Goal: Task Accomplishment & Management: Manage account settings

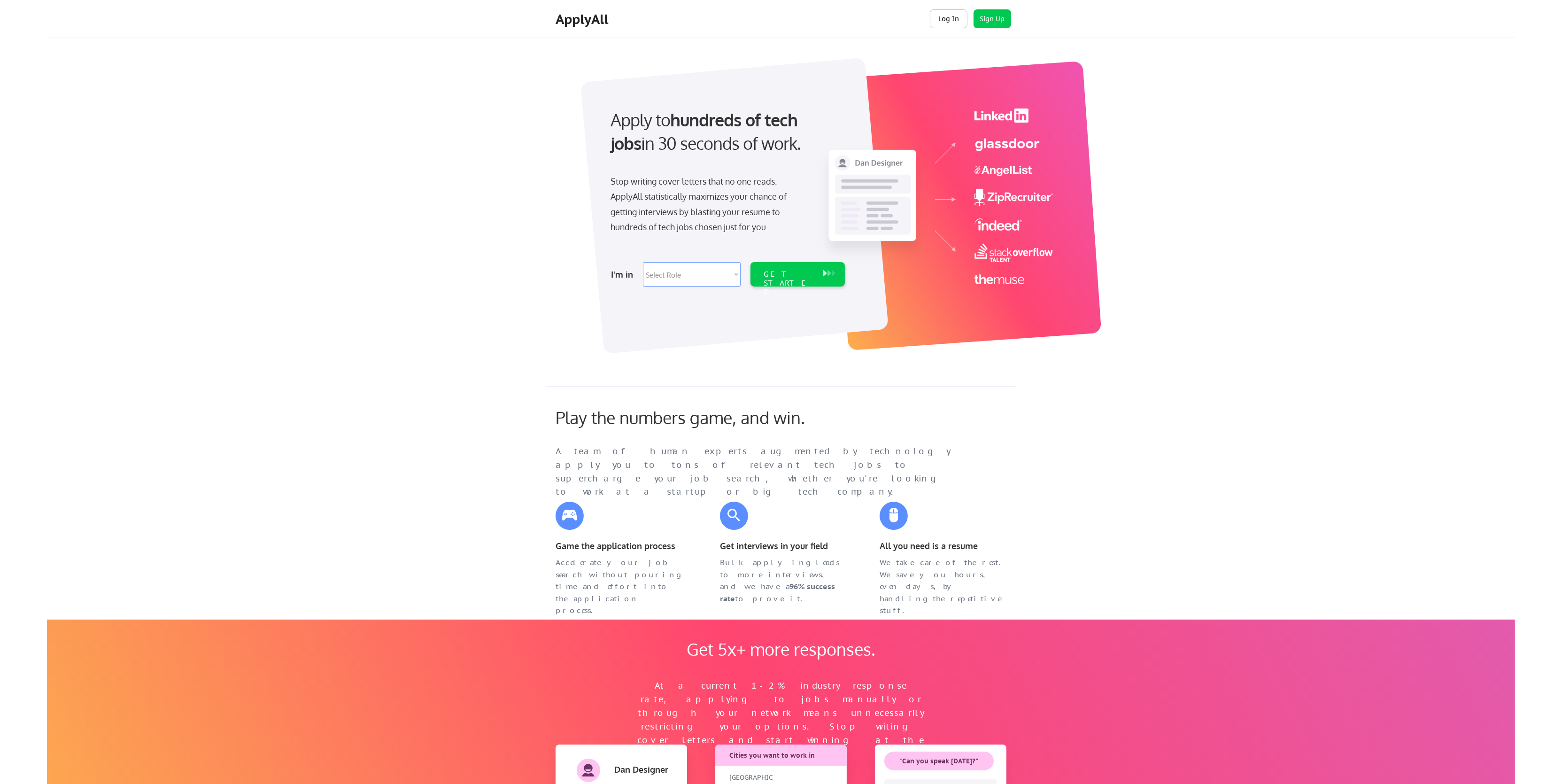
click at [951, 21] on button "Log In" at bounding box center [949, 18] width 38 height 19
click at [943, 35] on div "ApplyAll Log In Sign Up Log Out" at bounding box center [781, 19] width 1468 height 38
click at [945, 26] on button "Log In" at bounding box center [949, 18] width 38 height 19
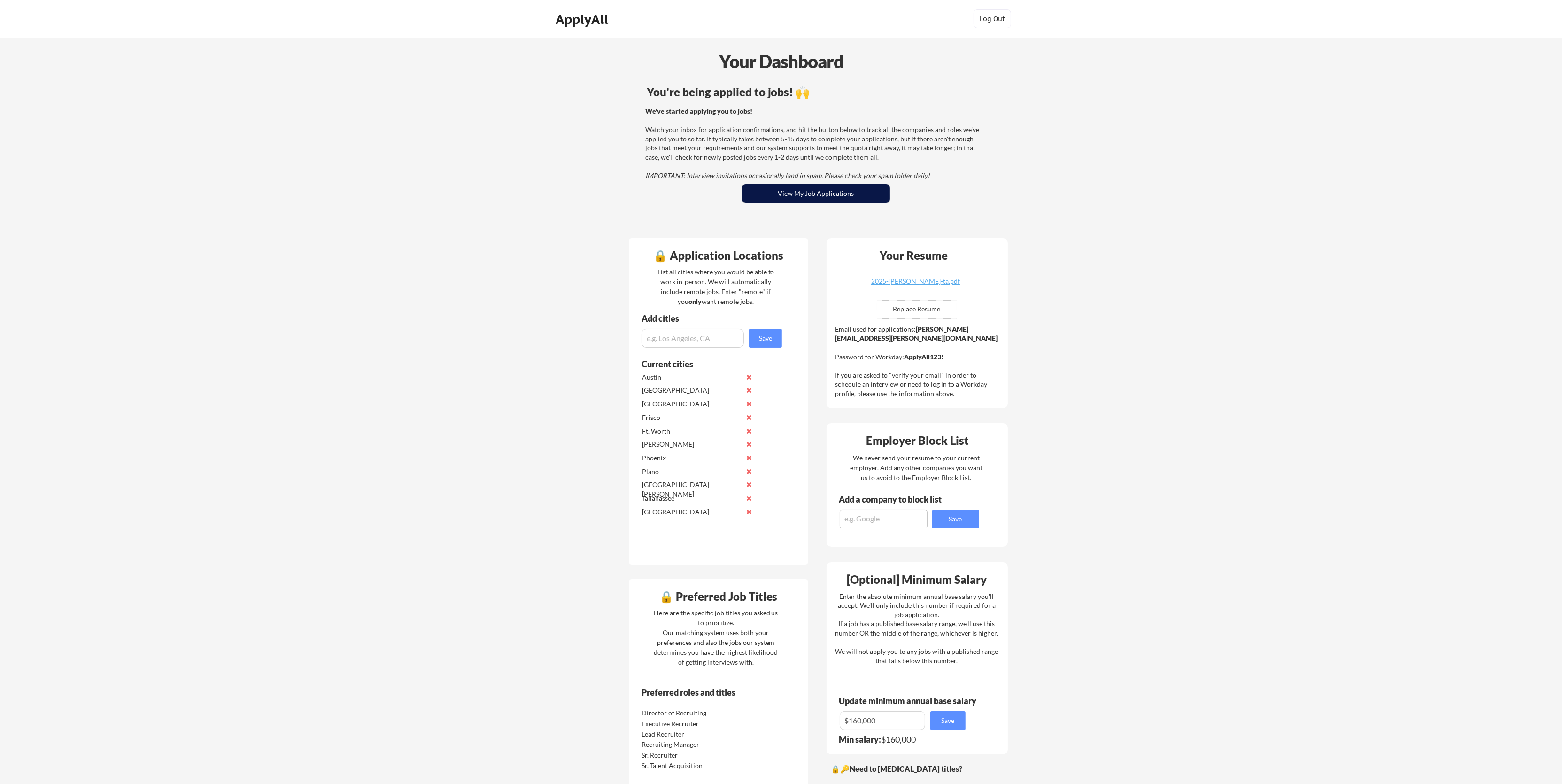
click at [819, 195] on button "View My Job Applications" at bounding box center [816, 193] width 148 height 19
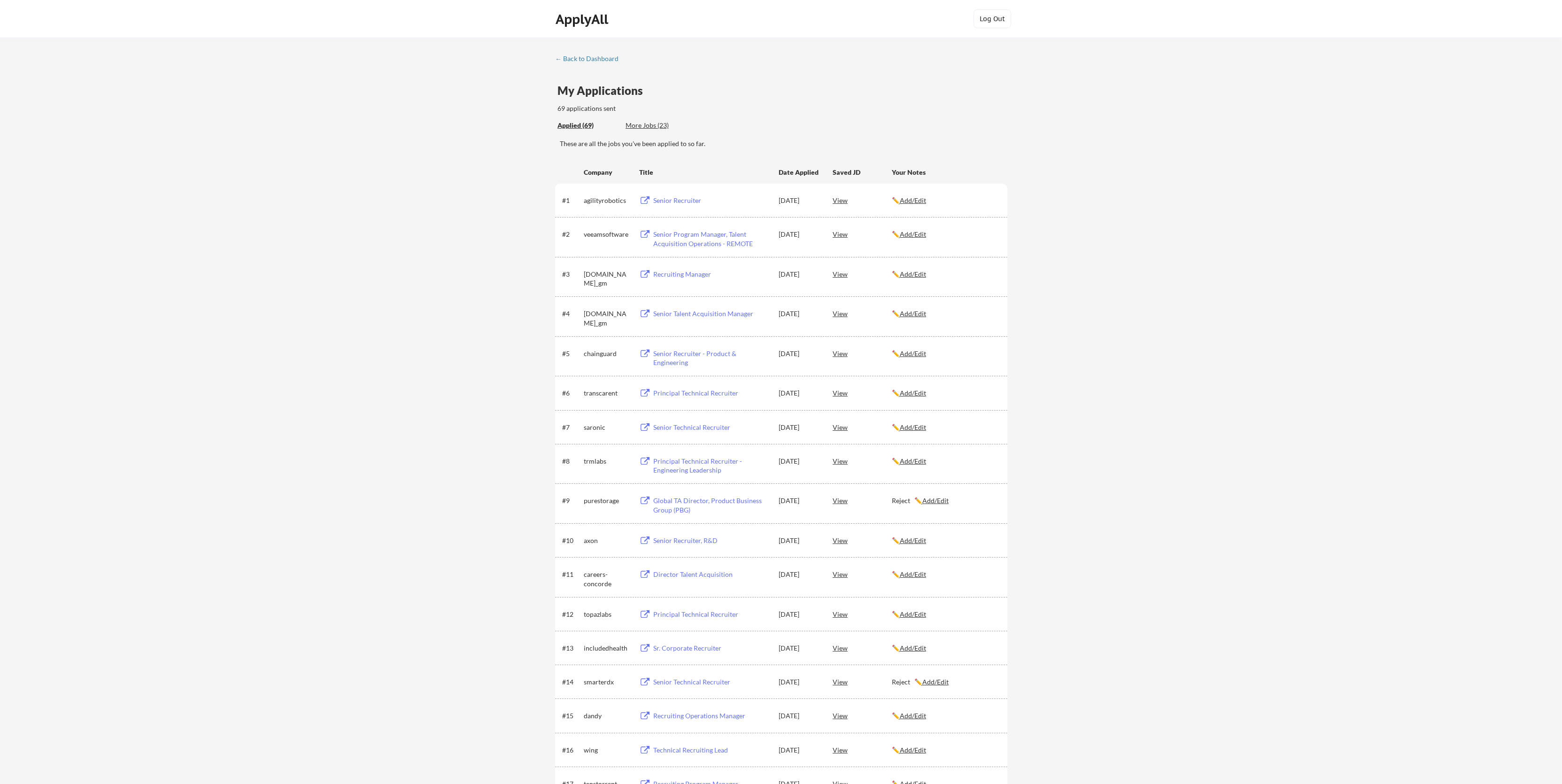
click at [915, 613] on u "Add/Edit" at bounding box center [913, 614] width 26 height 8
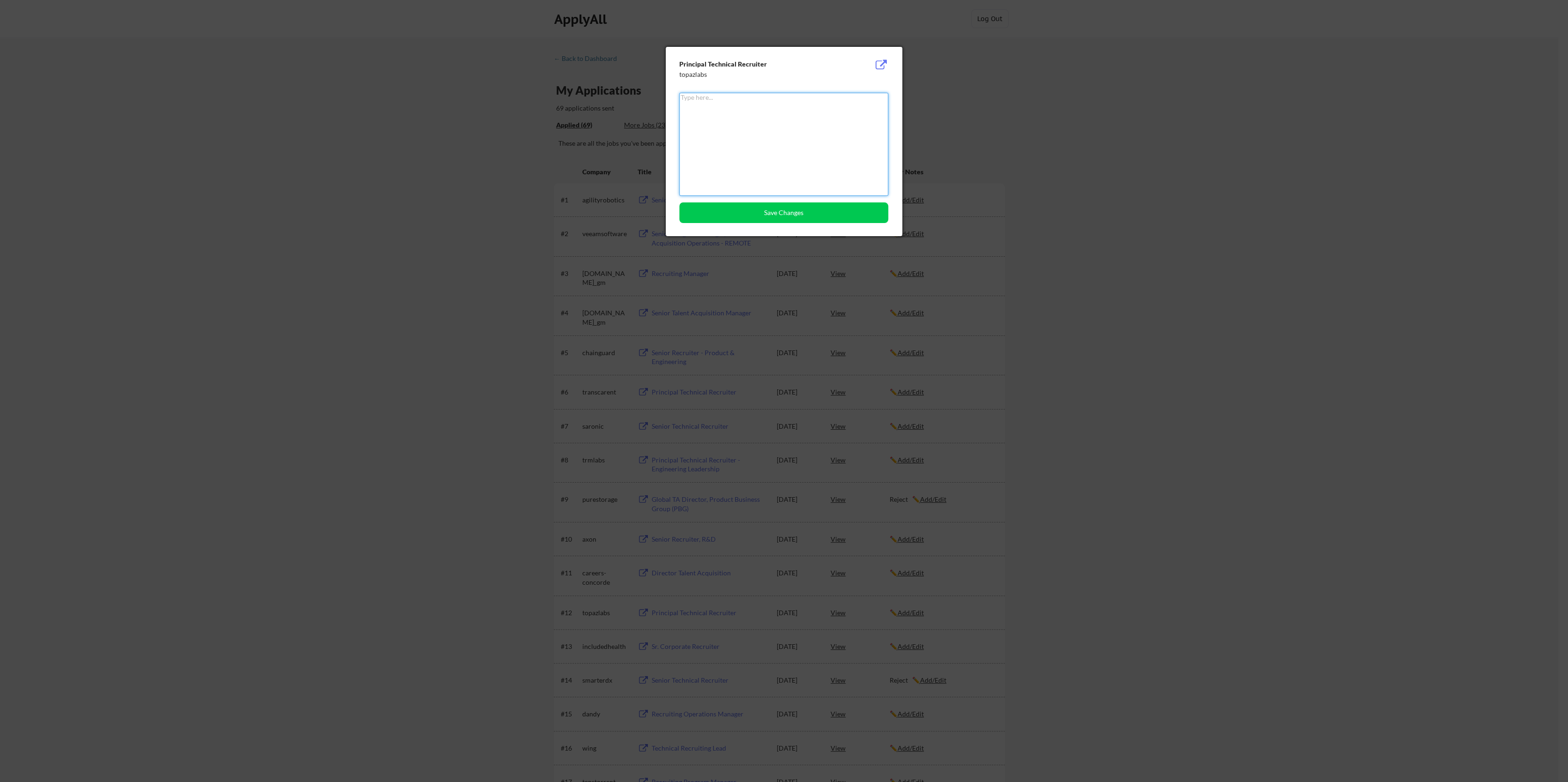
click at [713, 119] on textarea at bounding box center [783, 144] width 209 height 103
type textarea "Interview"
click at [742, 211] on button "Save Changes" at bounding box center [783, 212] width 209 height 21
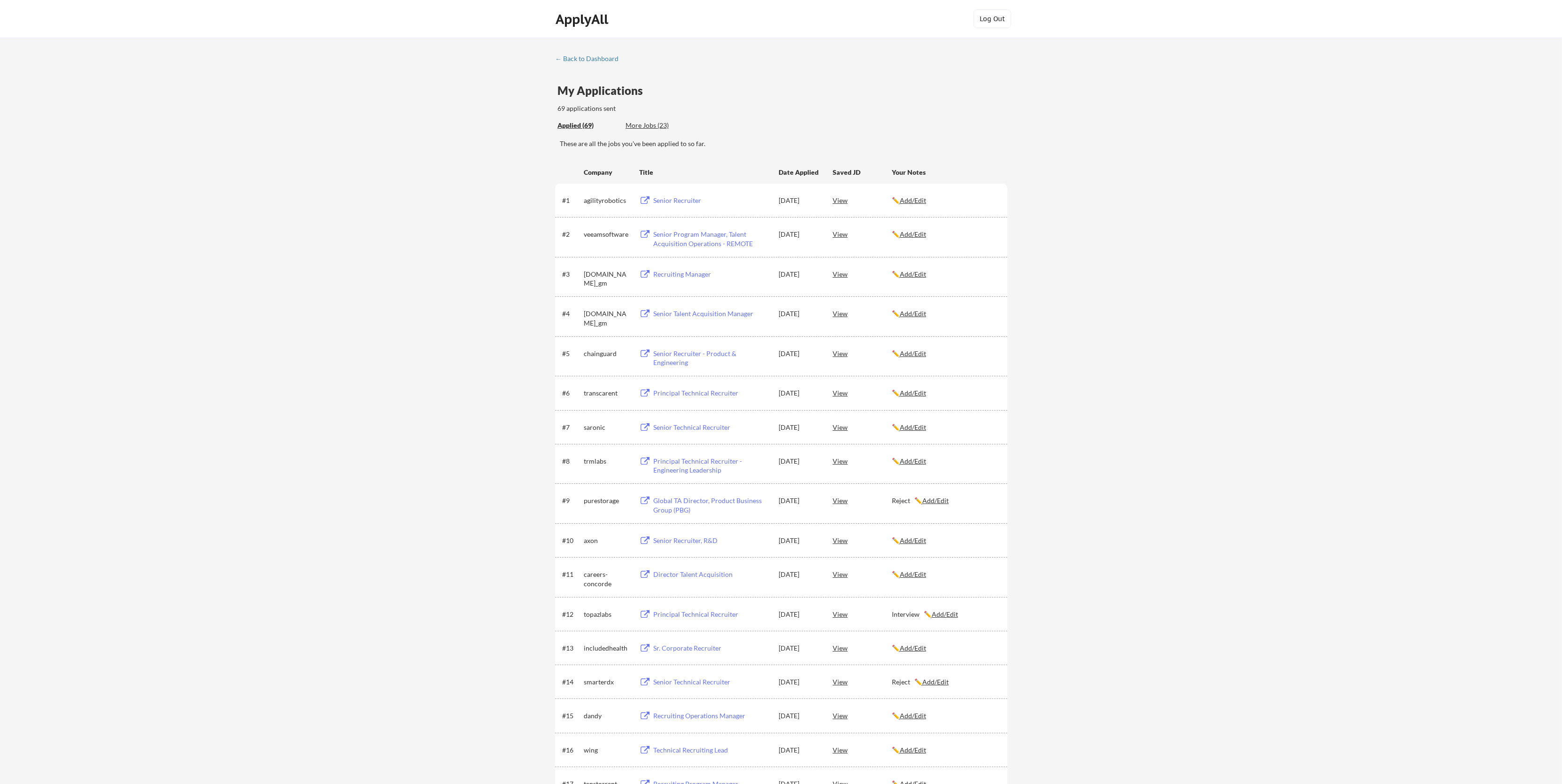
click at [647, 124] on div "More Jobs (23)" at bounding box center [660, 125] width 69 height 9
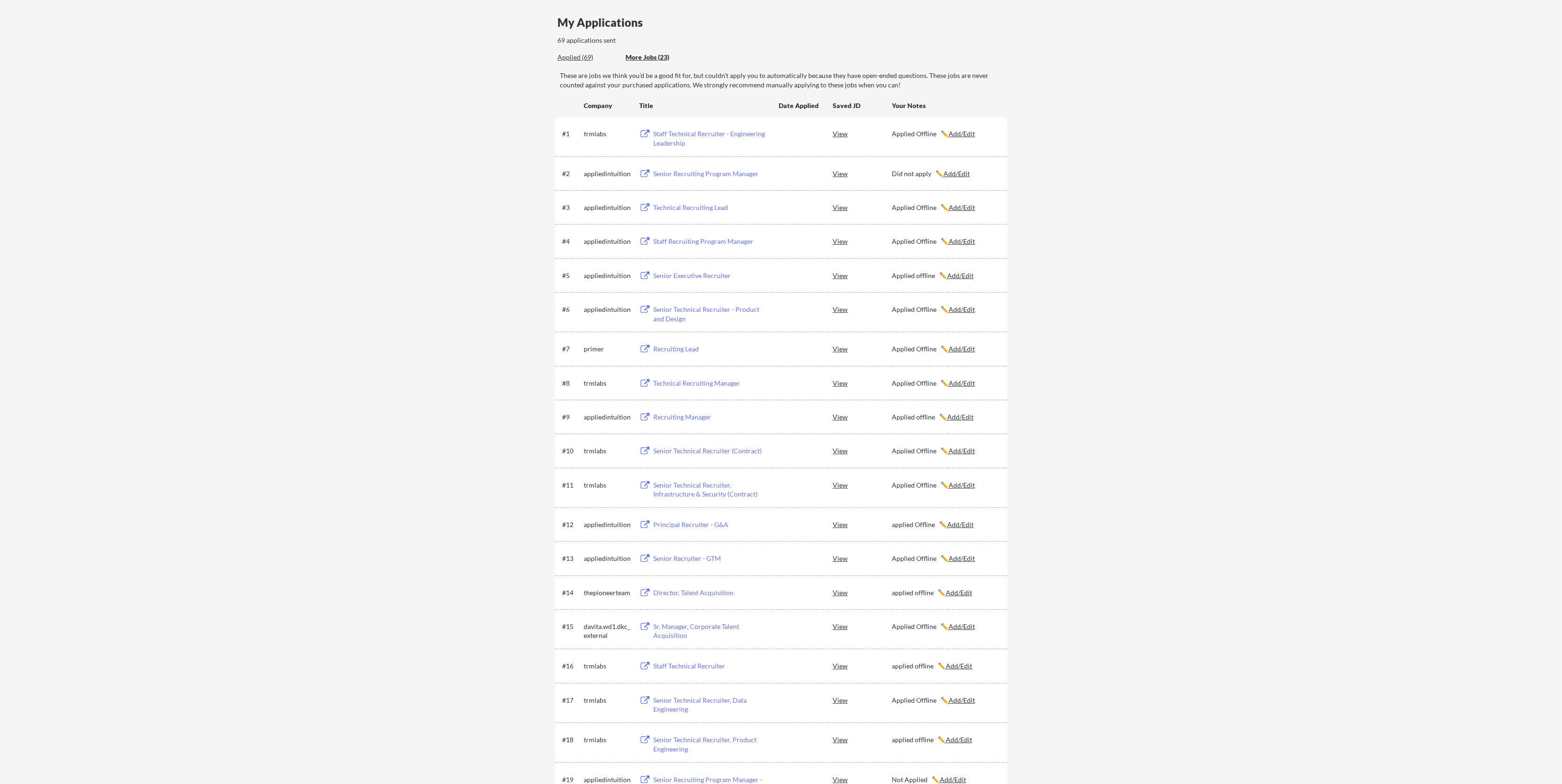
scroll to position [438, 0]
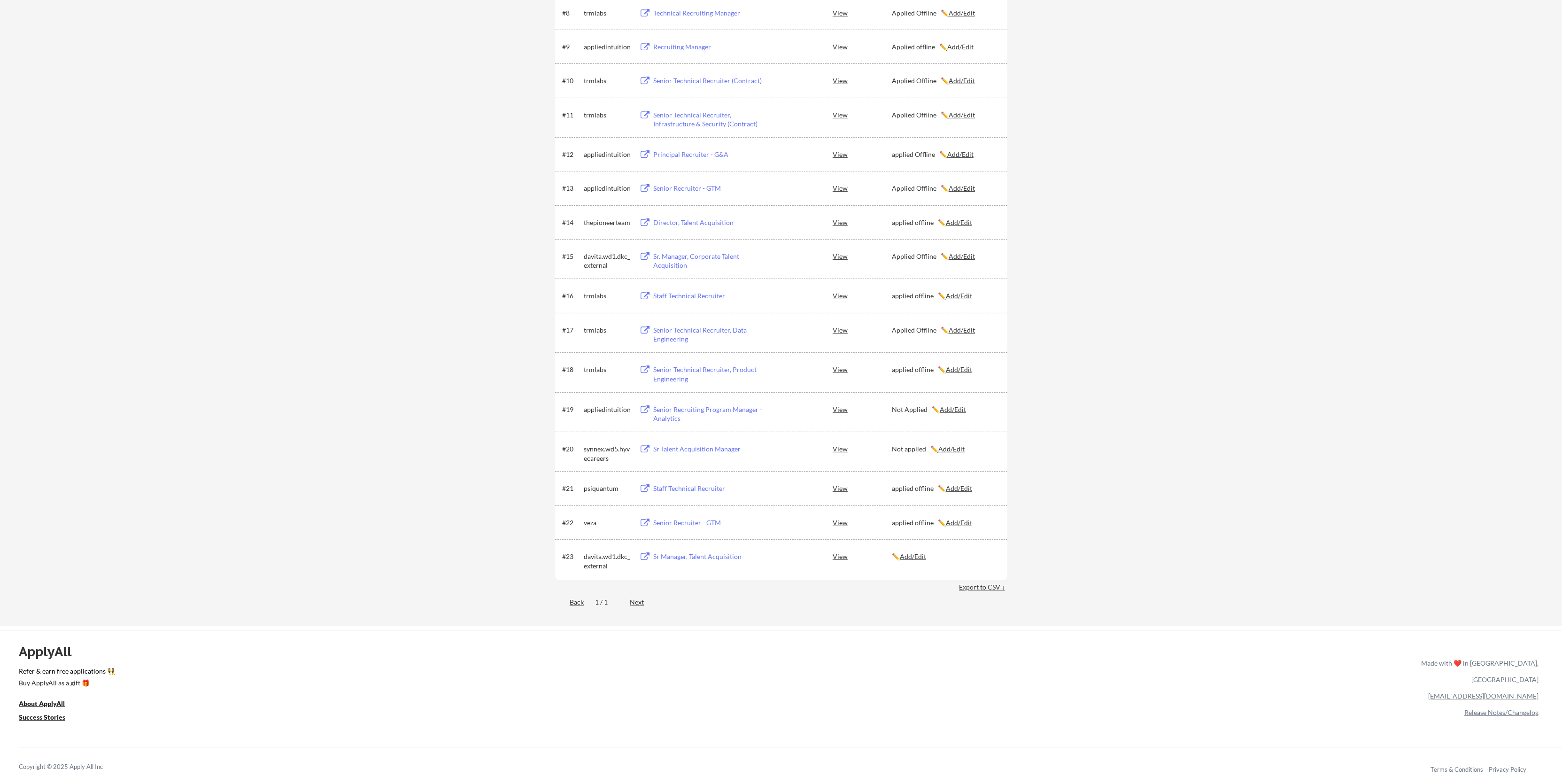
click at [678, 557] on div "Sr Manager, Talent Acquisition" at bounding box center [711, 556] width 117 height 9
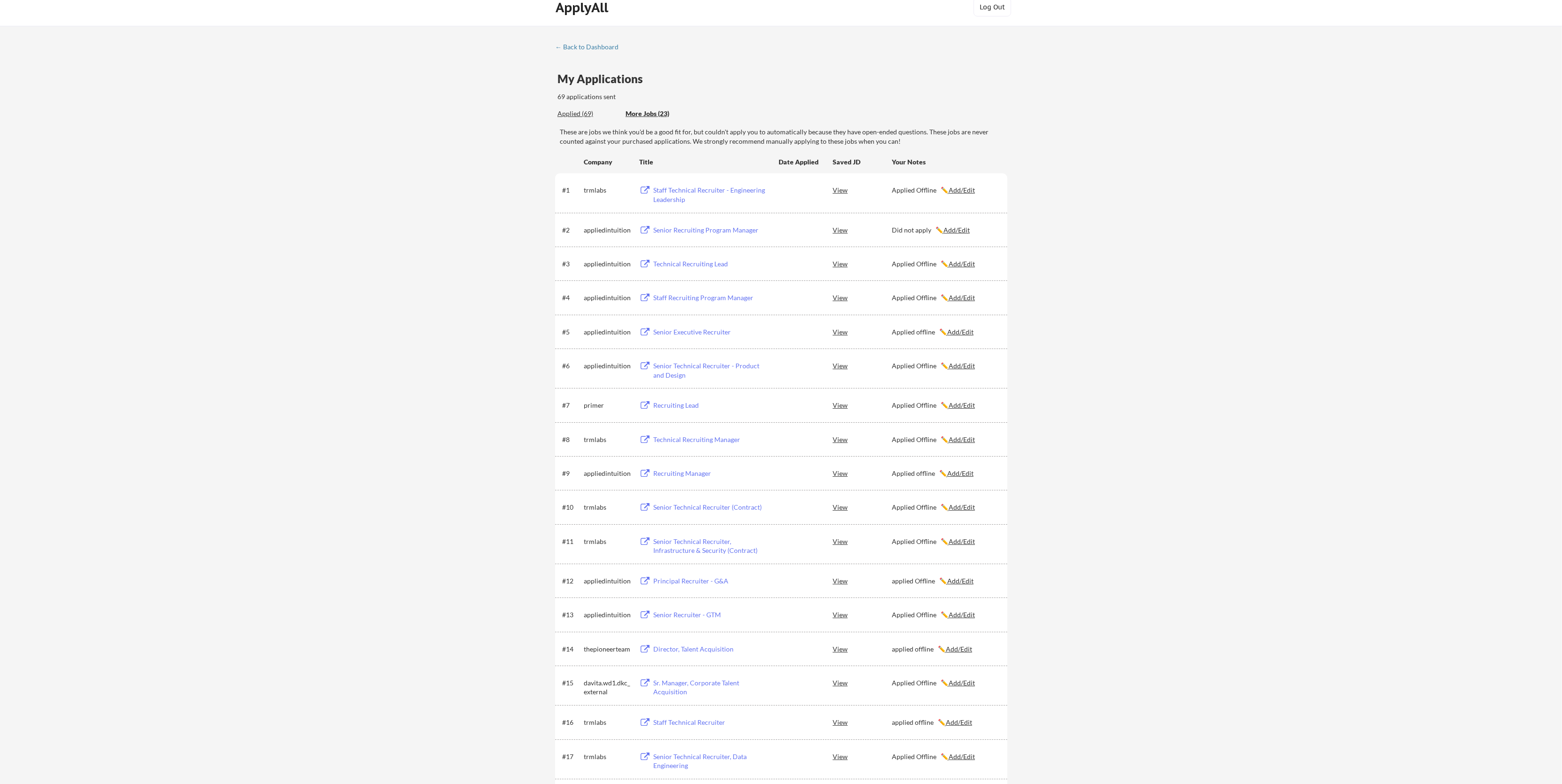
scroll to position [0, 0]
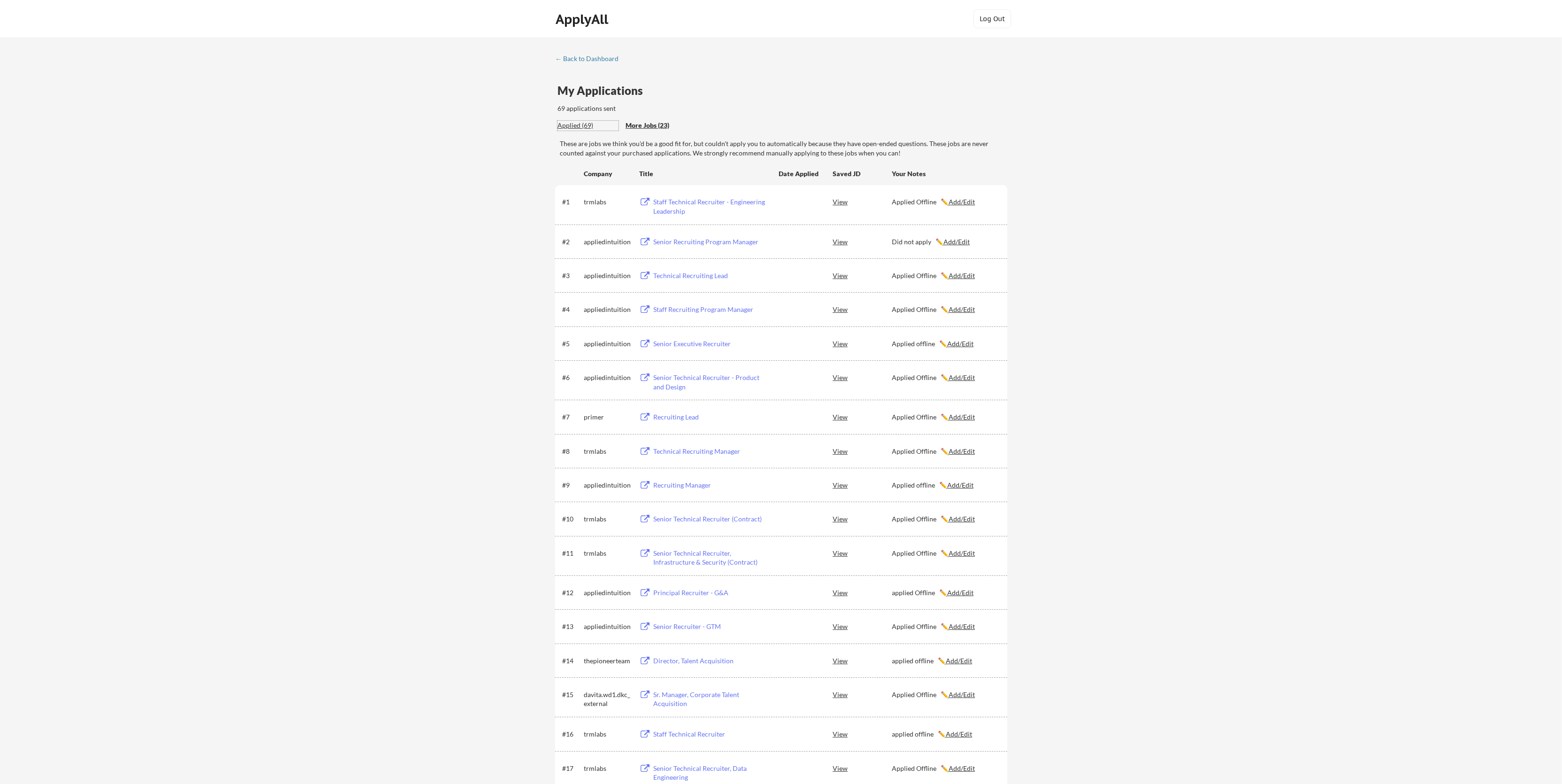
click at [575, 127] on div "Applied (69)" at bounding box center [588, 125] width 61 height 9
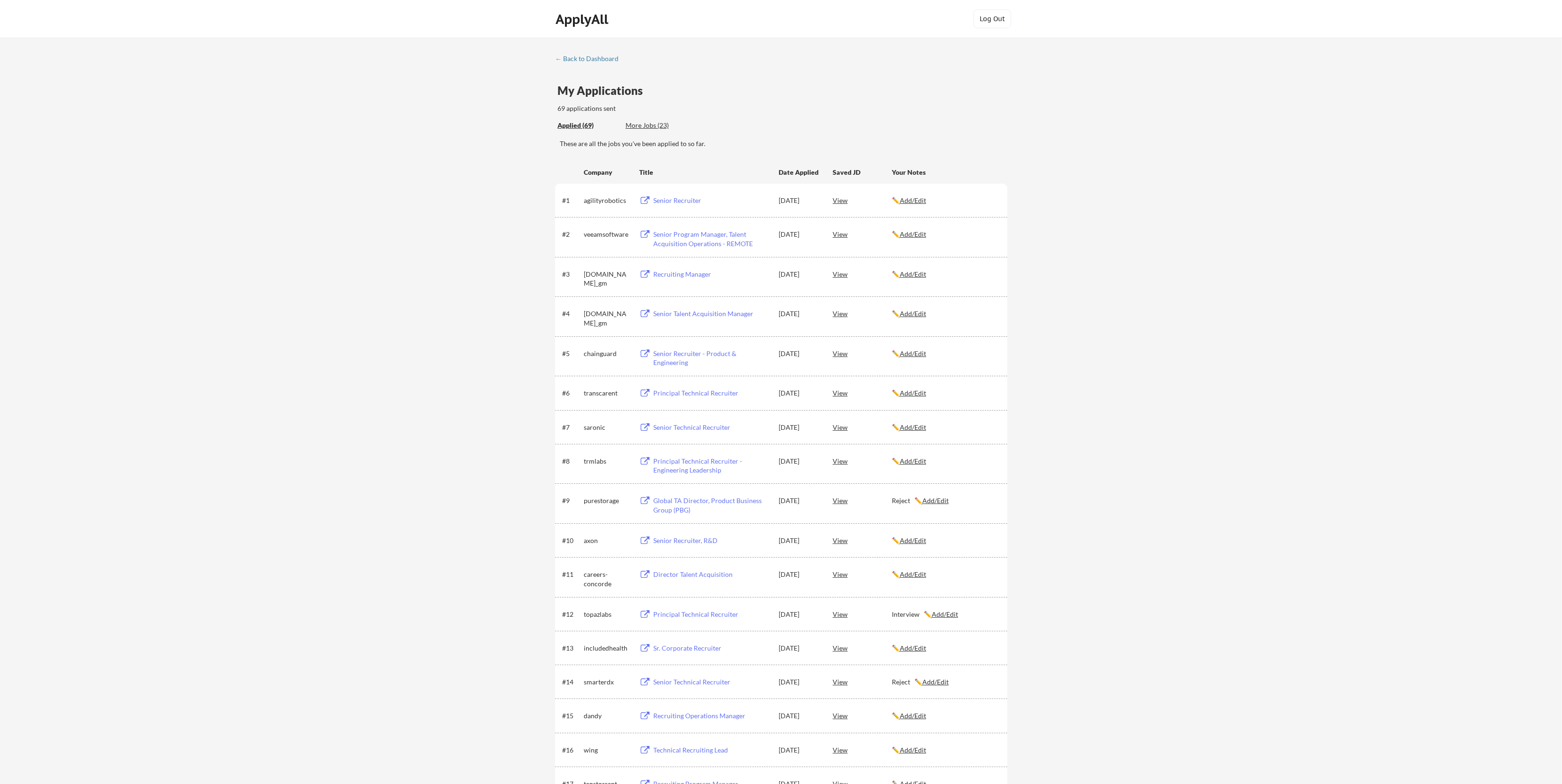
click at [689, 614] on div "Principal Technical Recruiter" at bounding box center [711, 614] width 117 height 9
click at [644, 127] on div "More Jobs (23)" at bounding box center [660, 125] width 69 height 9
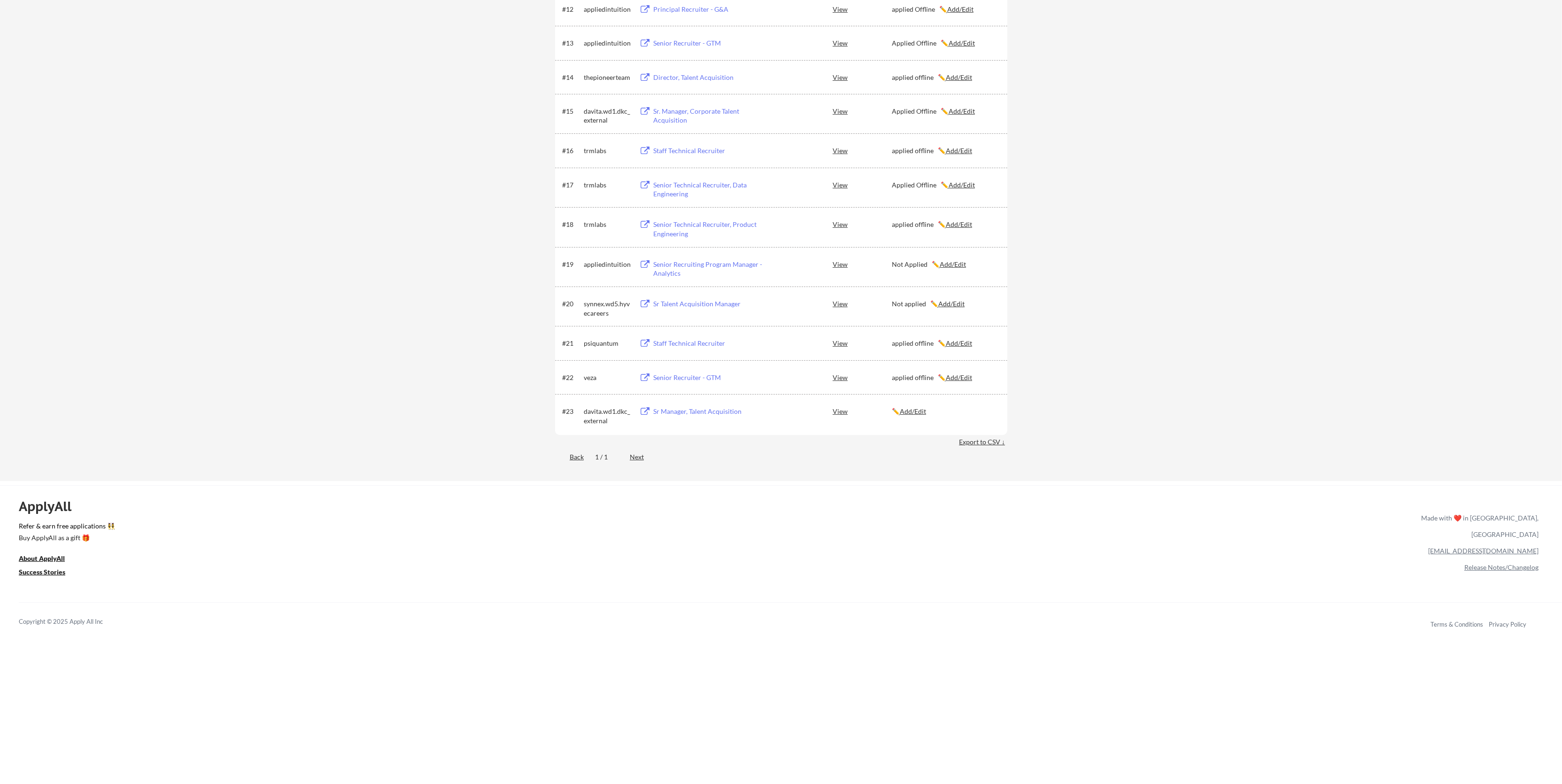
scroll to position [626, 0]
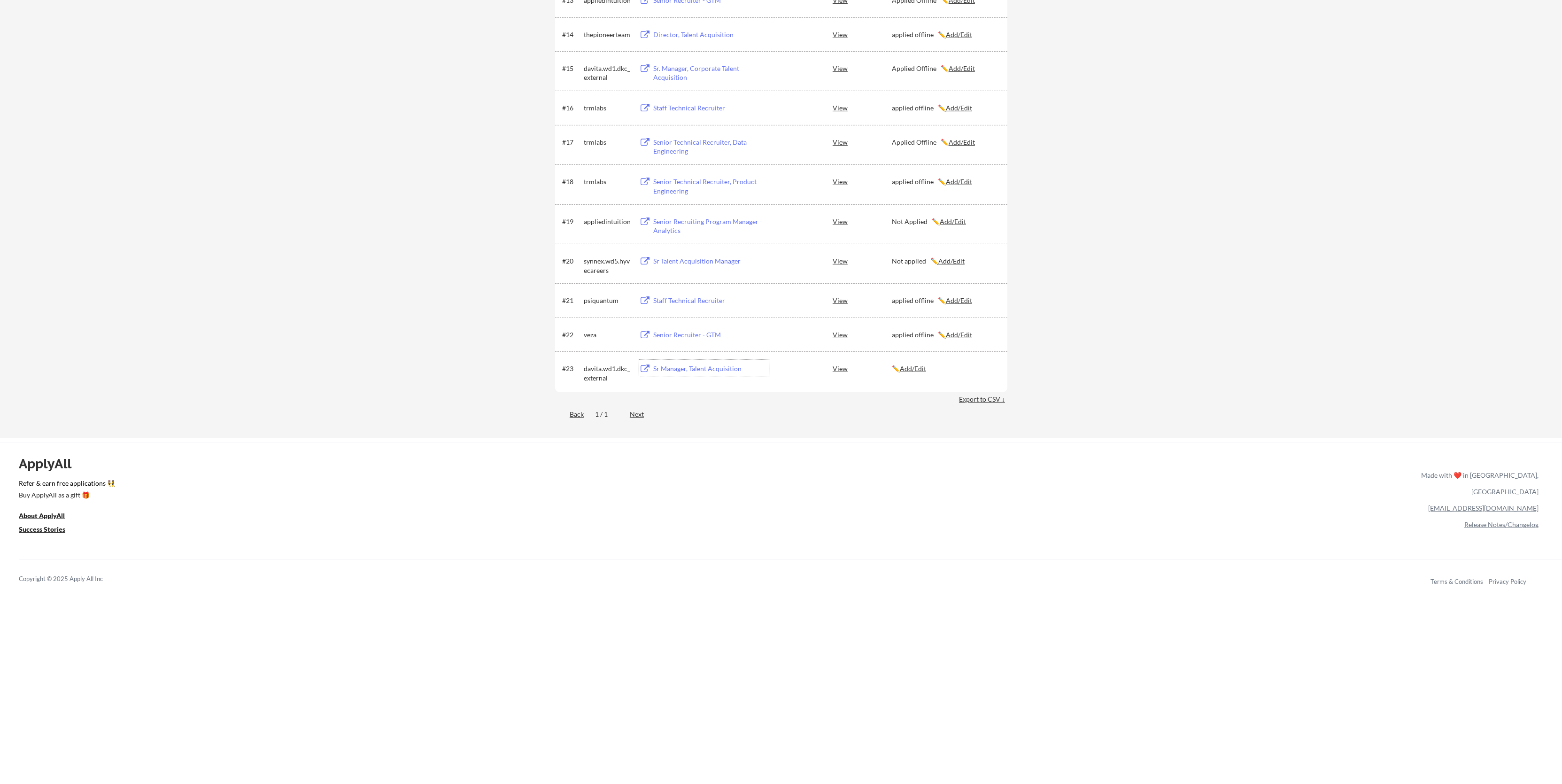
click at [694, 369] on div "Sr Manager, Talent Acquisition" at bounding box center [711, 368] width 117 height 9
click at [914, 367] on u "Add/Edit" at bounding box center [913, 368] width 26 height 8
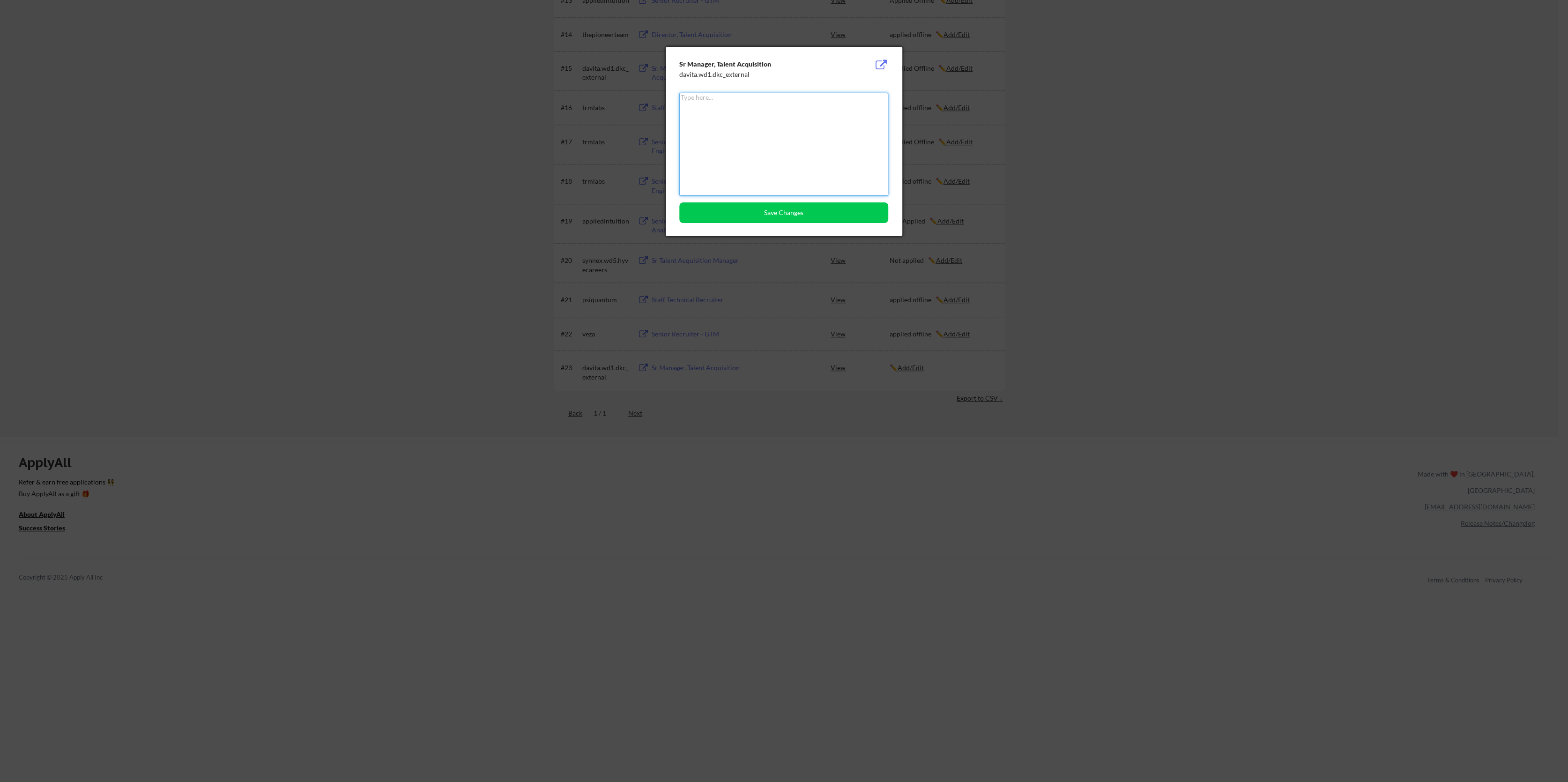
click at [735, 123] on textarea at bounding box center [783, 144] width 209 height 103
type textarea "Applied Offline"
click at [774, 212] on button "Save Changes" at bounding box center [783, 212] width 209 height 21
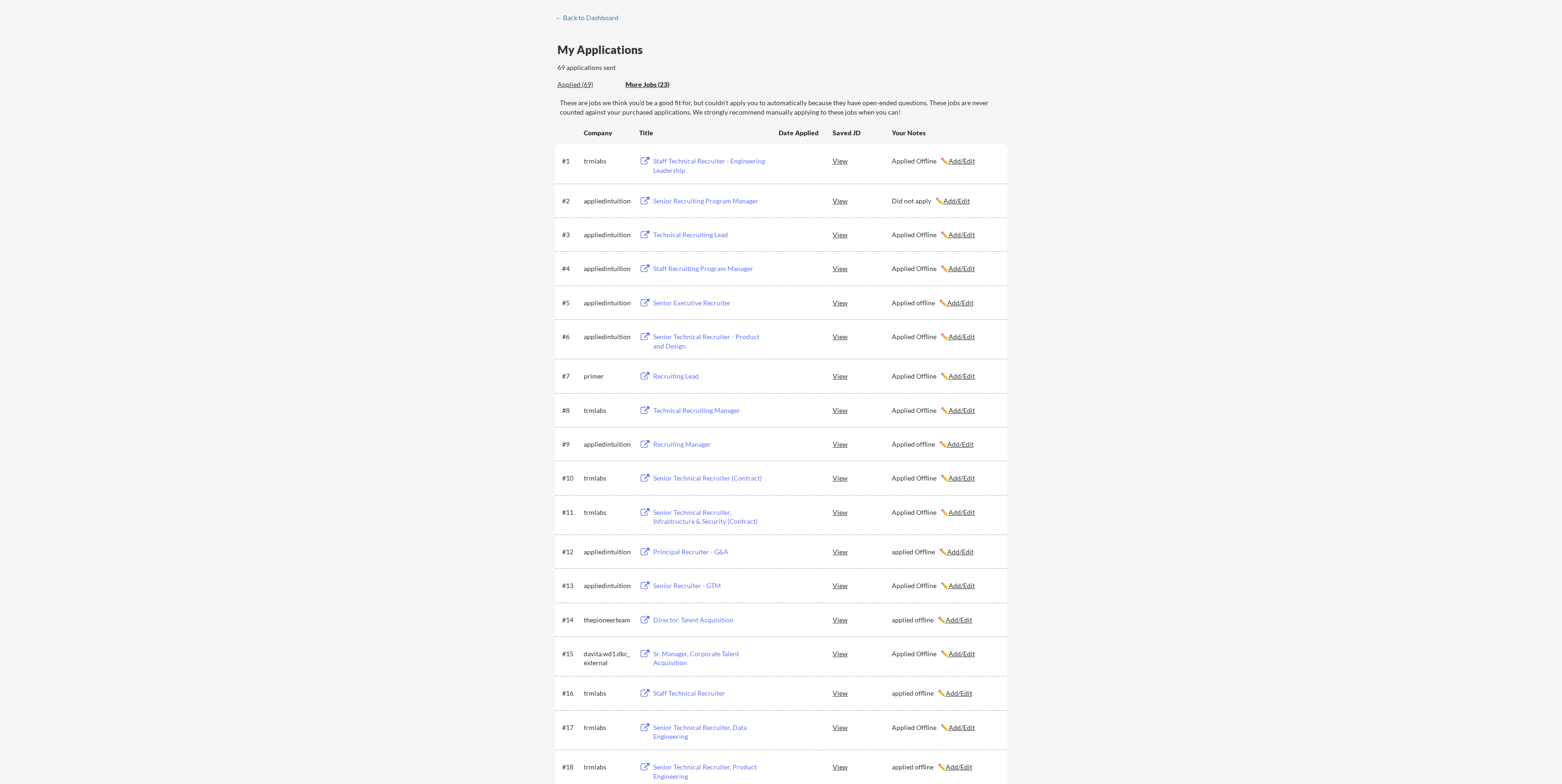
scroll to position [0, 0]
